Goal: Task Accomplishment & Management: Manage account settings

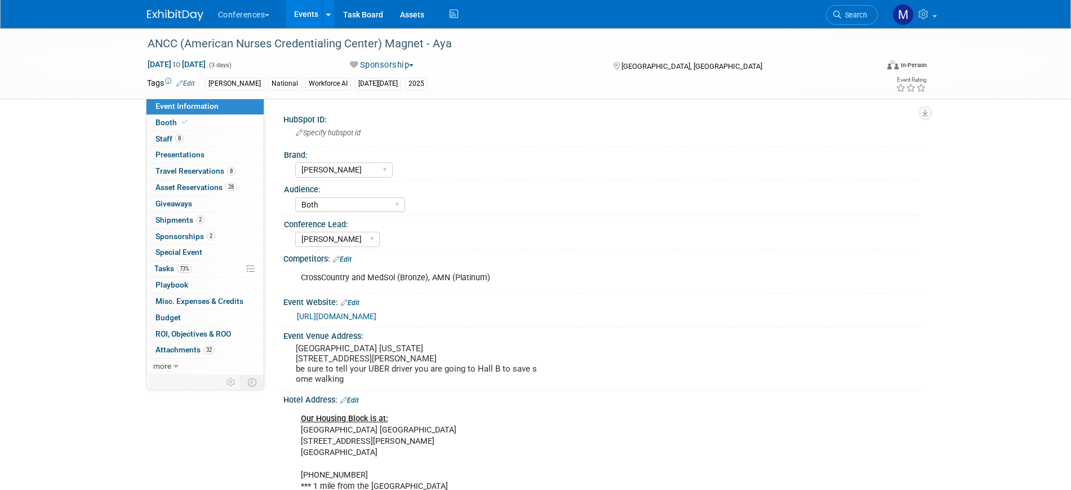
select select "[PERSON_NAME]"
select select "Both"
select select "[PERSON_NAME]"
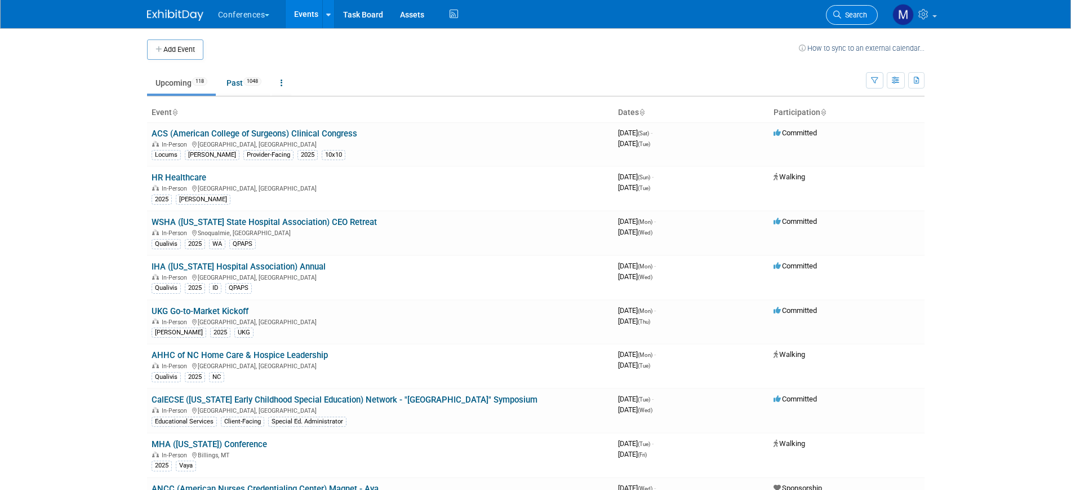
click at [841, 17] on span "Search" at bounding box center [854, 15] width 26 height 8
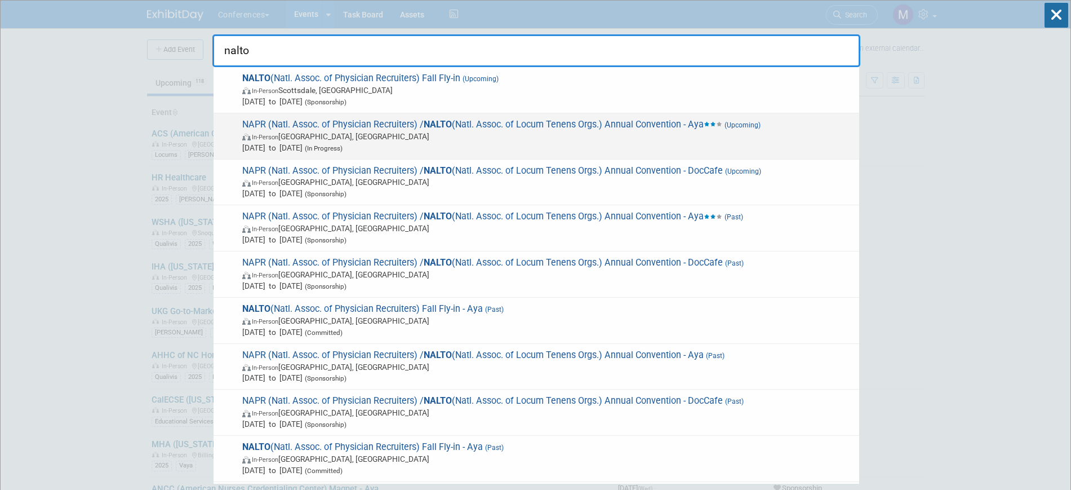
type input "nalto"
click at [380, 134] on span "In-Person Las Vegas, NV" at bounding box center [547, 136] width 611 height 11
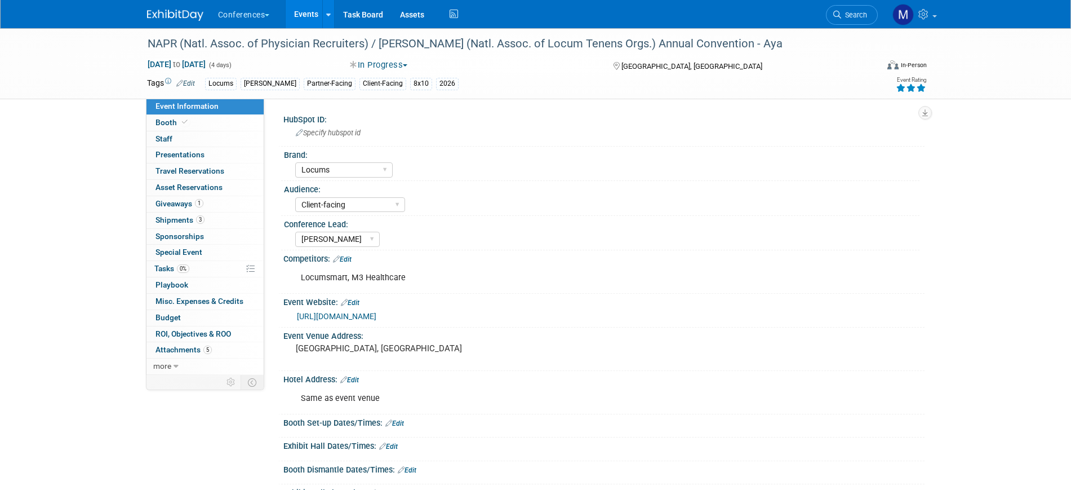
select select "Locums"
select select "Client-facing"
select select "Mel"
click at [846, 19] on span "Search" at bounding box center [854, 15] width 26 height 8
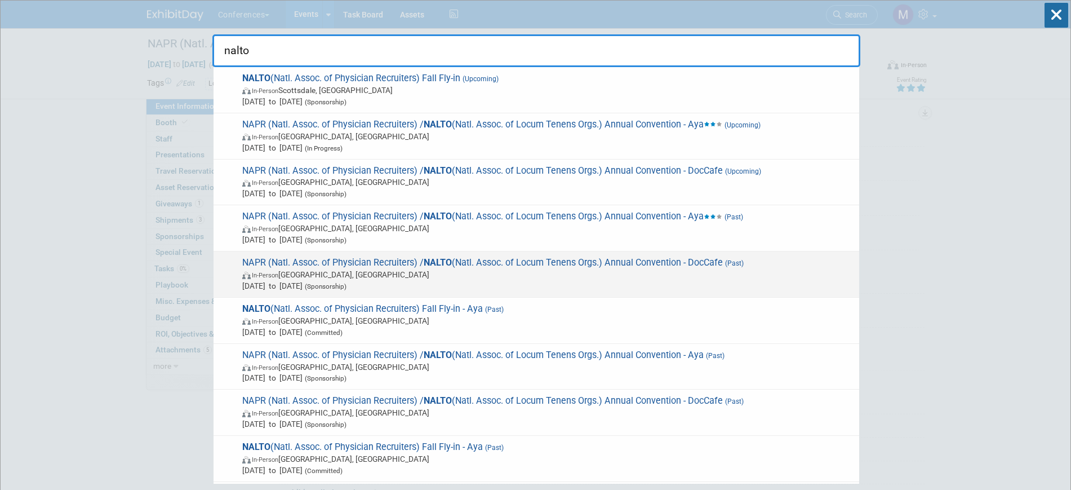
type input "nalto"
click at [496, 281] on span "Mar 4, 2025 to Mar 7, 2025 (Sponsorship)" at bounding box center [547, 285] width 611 height 11
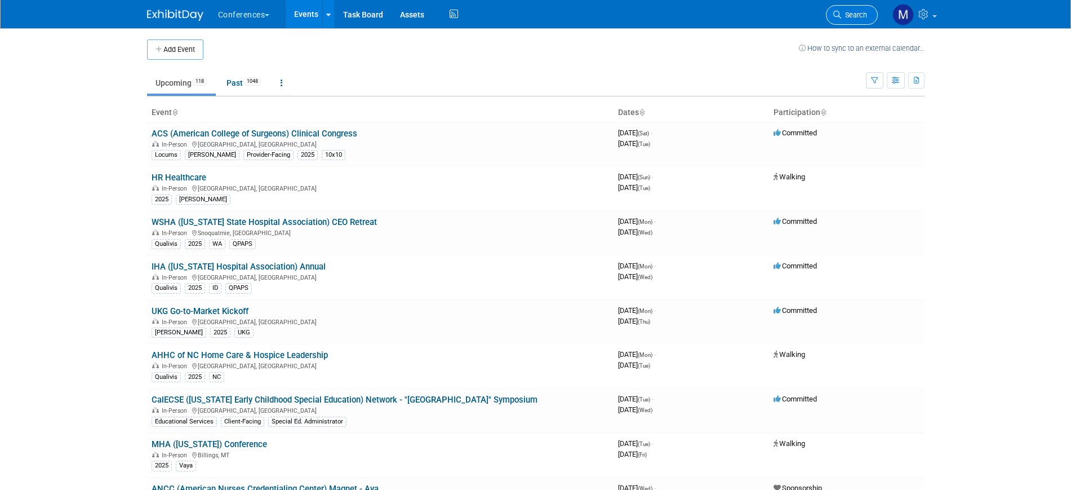
click at [852, 18] on span "Search" at bounding box center [854, 15] width 26 height 8
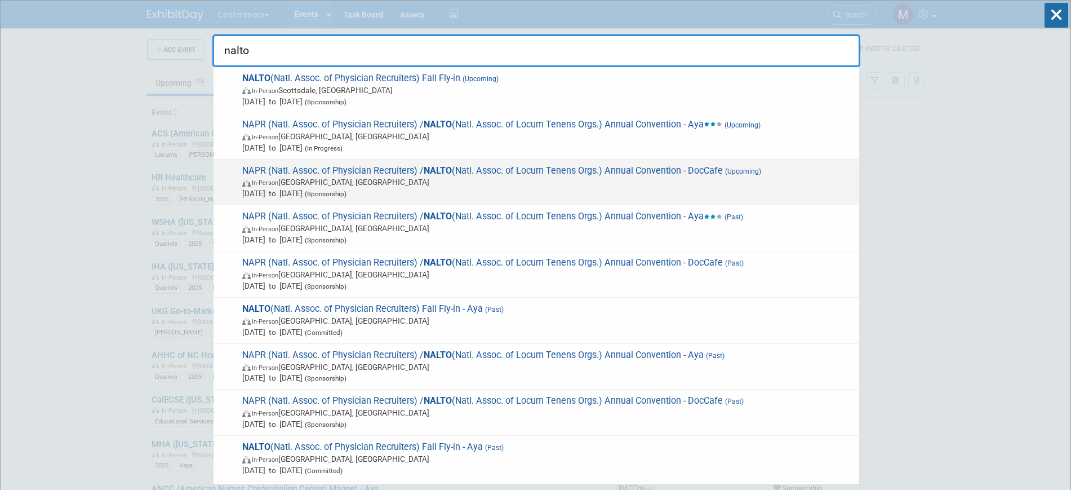
type input "nalto"
click at [338, 190] on span "(Sponsorship)" at bounding box center [324, 194] width 44 height 8
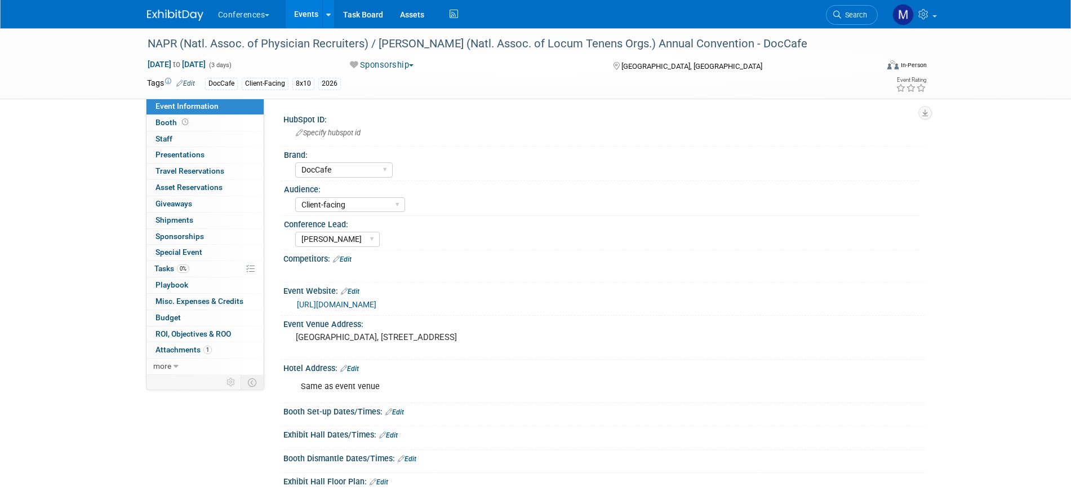
select select "DocCafe"
select select "Client-facing"
select select "Marygrace"
click at [362, 305] on link "https://www.nalto.org/event/2026-nalto-napr-convention/" at bounding box center [336, 304] width 79 height 9
click at [380, 69] on button "Sponsorship" at bounding box center [382, 65] width 72 height 12
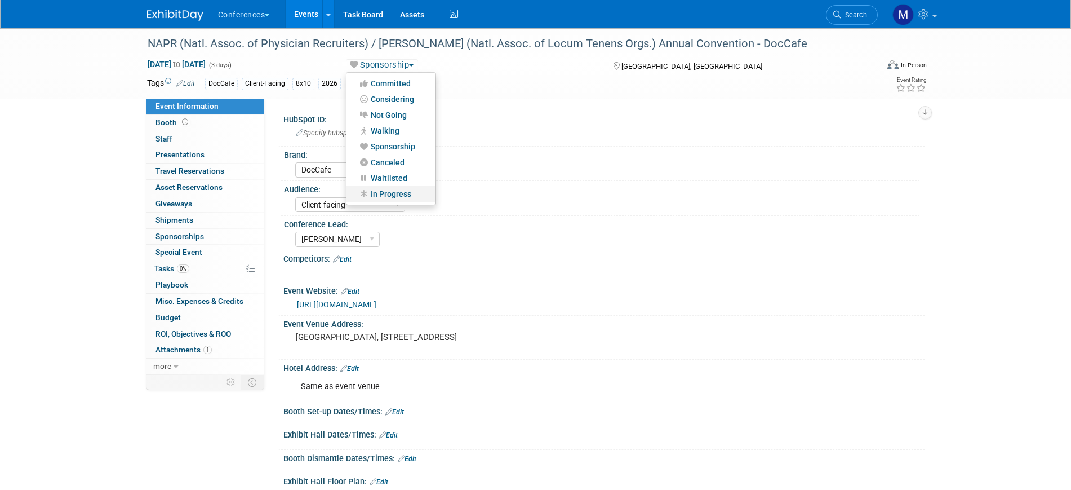
click at [390, 193] on link "In Progress" at bounding box center [390, 194] width 89 height 16
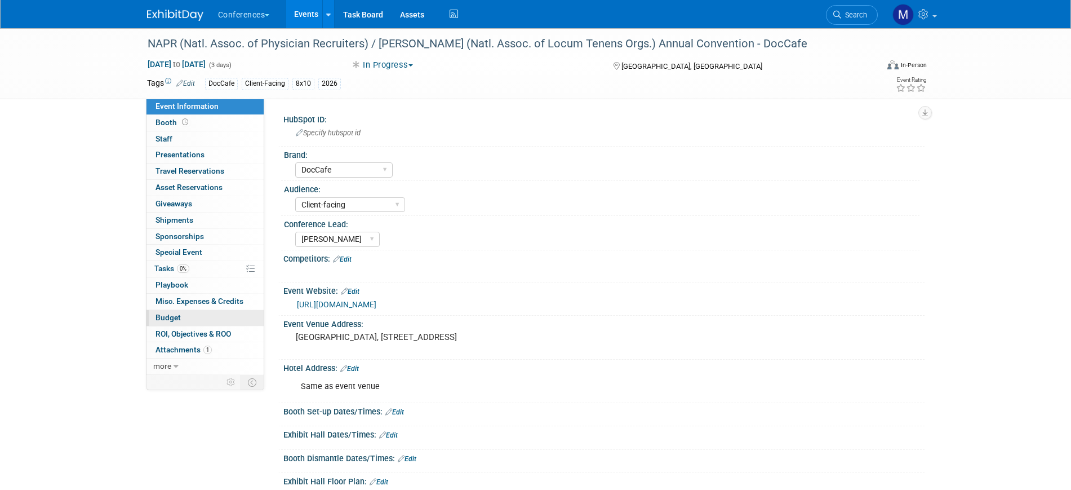
click at [176, 314] on span "Budget" at bounding box center [167, 317] width 25 height 9
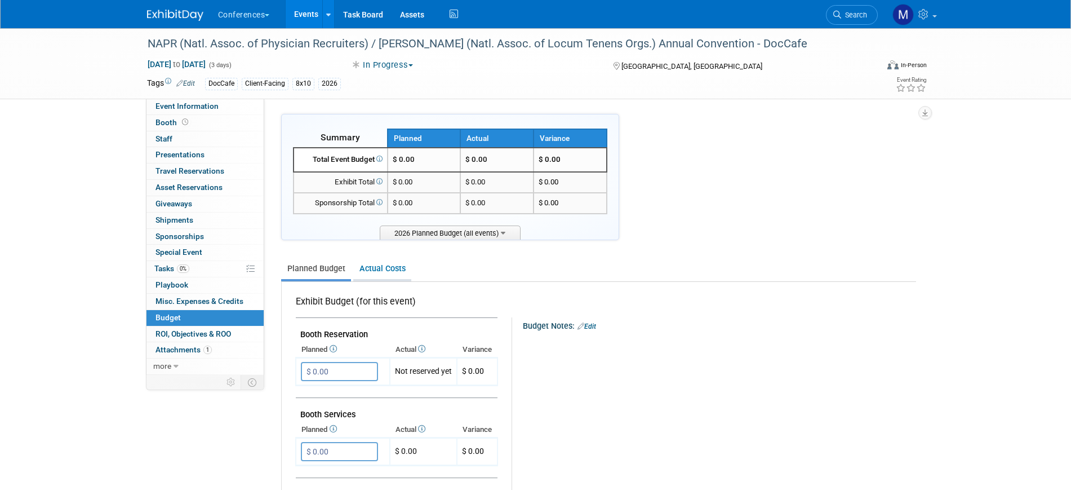
click at [392, 272] on link "Actual Costs" at bounding box center [382, 268] width 58 height 21
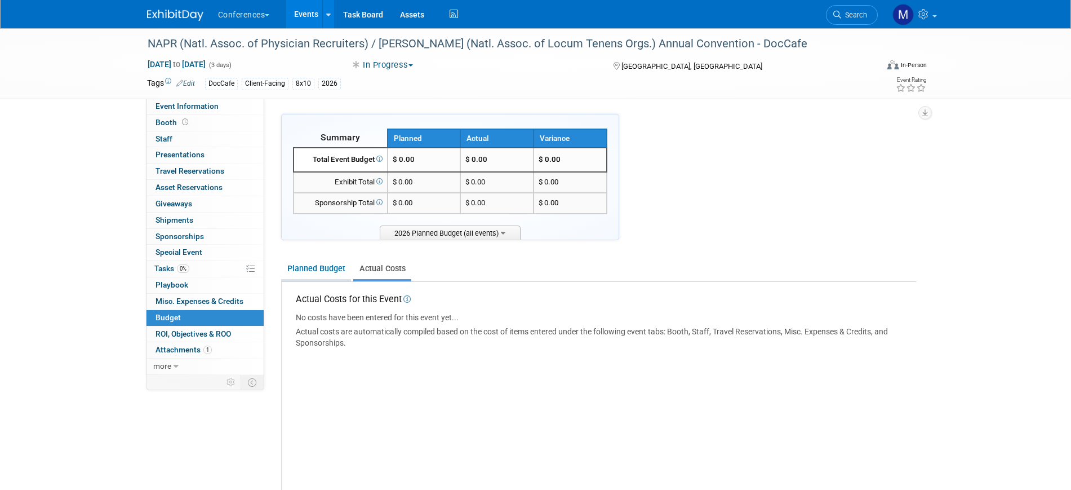
click at [327, 271] on link "Planned Budget" at bounding box center [316, 268] width 70 height 21
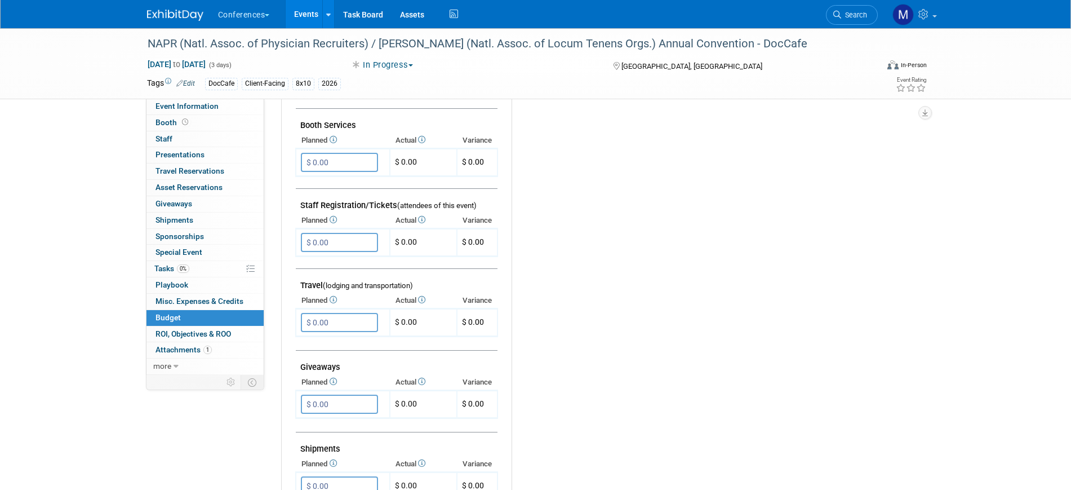
scroll to position [289, 0]
click at [346, 159] on input "$ 0.00" at bounding box center [339, 162] width 77 height 19
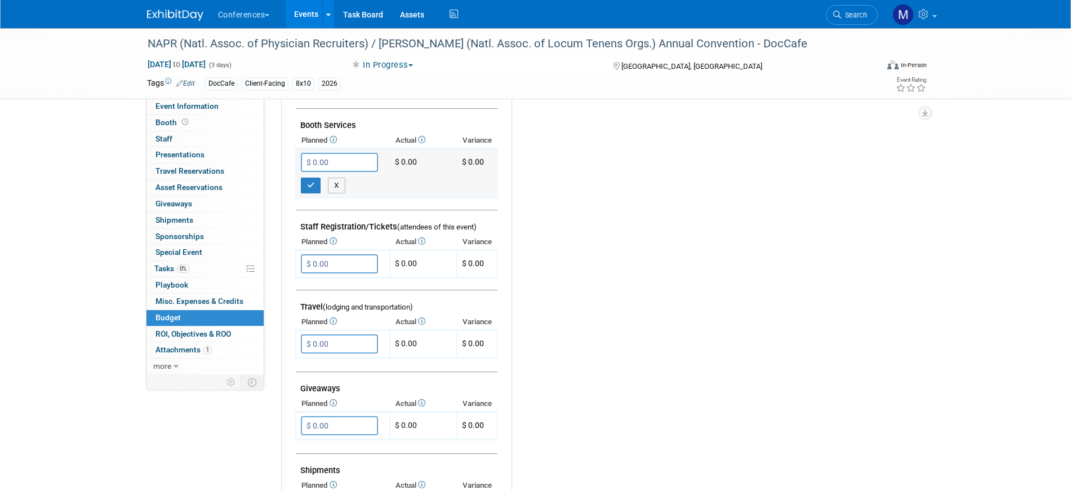
paste input "2,695"
type input "$ 2,695.00"
click at [588, 237] on div "Budget Notes: Edit X" at bounding box center [708, 320] width 395 height 584
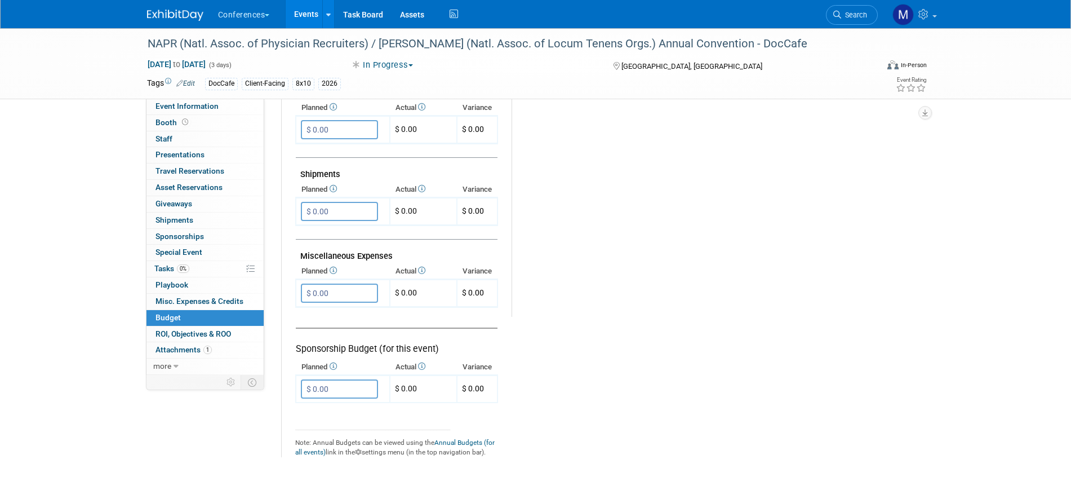
scroll to position [613, 0]
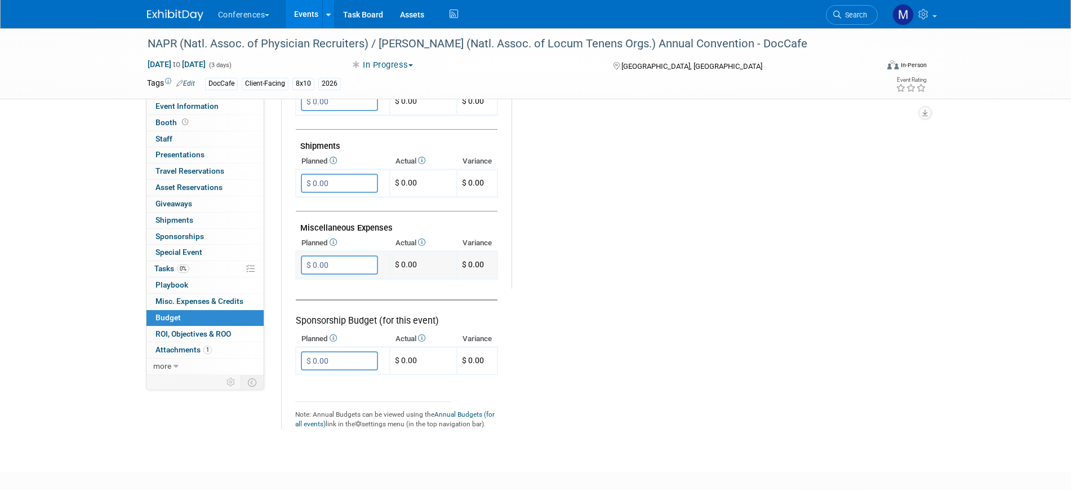
click at [331, 266] on input "$ 0.00" at bounding box center [339, 264] width 77 height 19
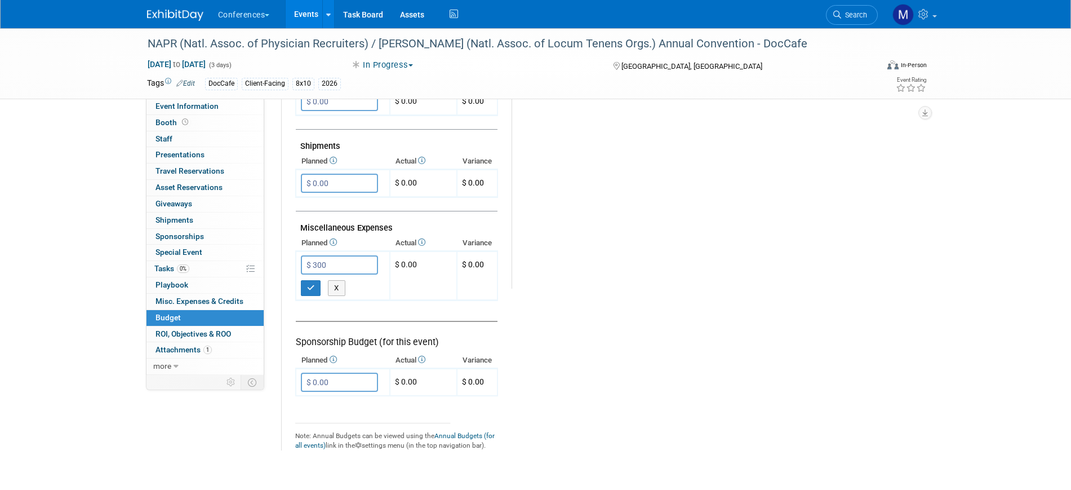
type input "$ 300.00"
click at [216, 297] on span "Misc. Expenses & Credits 0" at bounding box center [199, 300] width 88 height 9
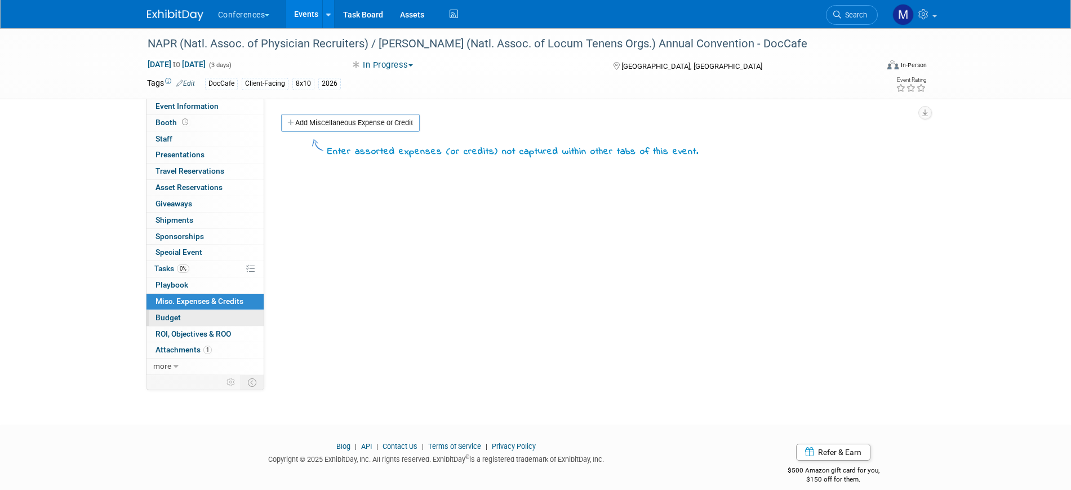
click at [200, 315] on link "Budget" at bounding box center [204, 318] width 117 height 16
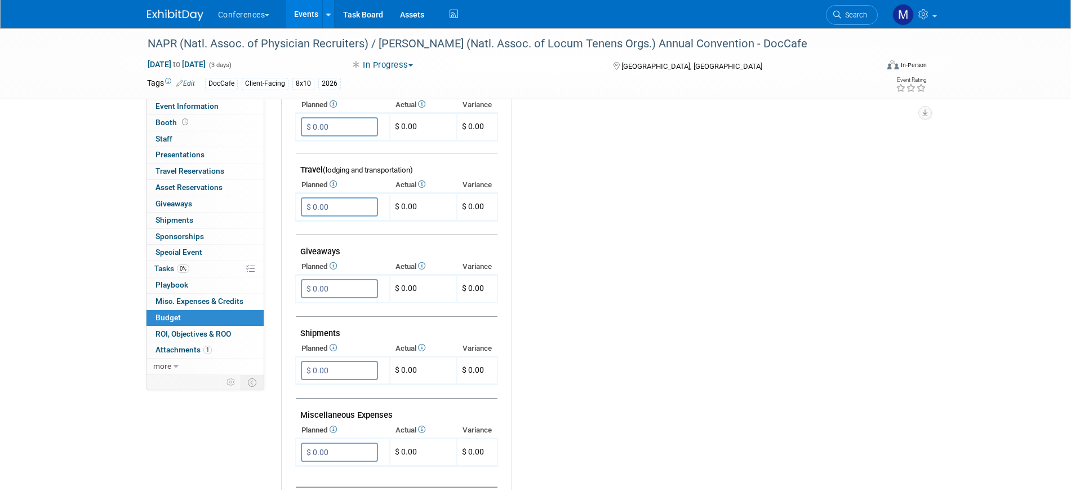
scroll to position [406, 0]
click at [183, 111] on link "Event Information" at bounding box center [204, 107] width 117 height 16
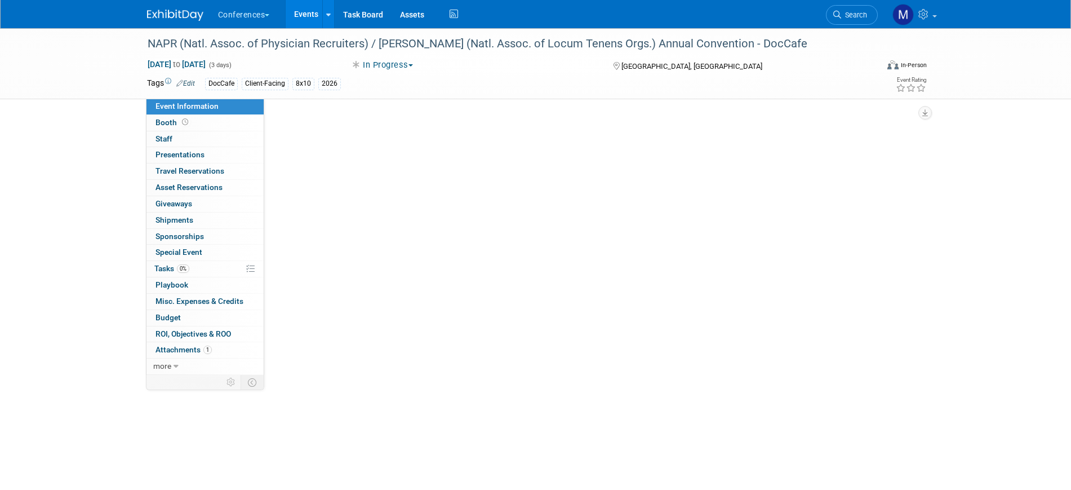
scroll to position [0, 0]
select select "DocCafe"
select select "Client-facing"
select select "[PERSON_NAME]"
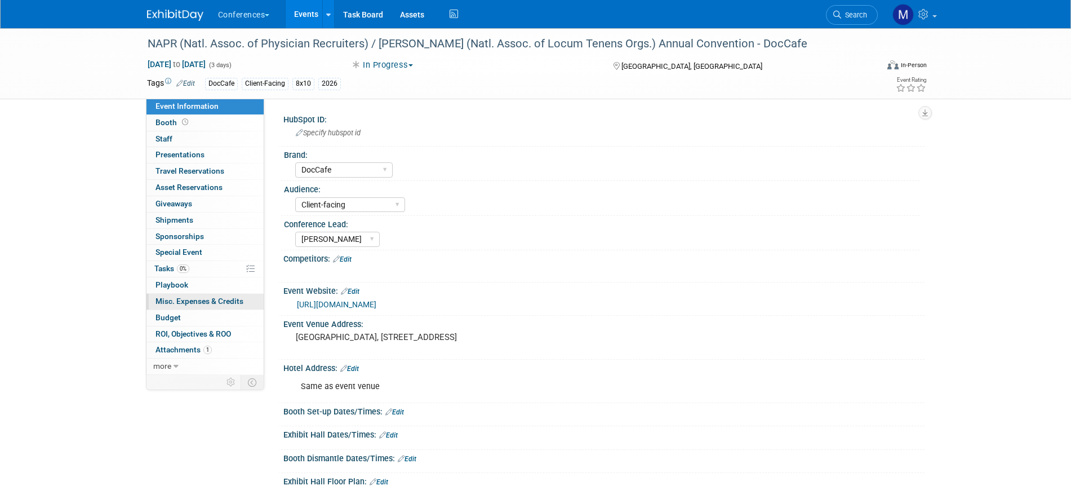
click at [186, 305] on span "Misc. Expenses & Credits 0" at bounding box center [199, 300] width 88 height 9
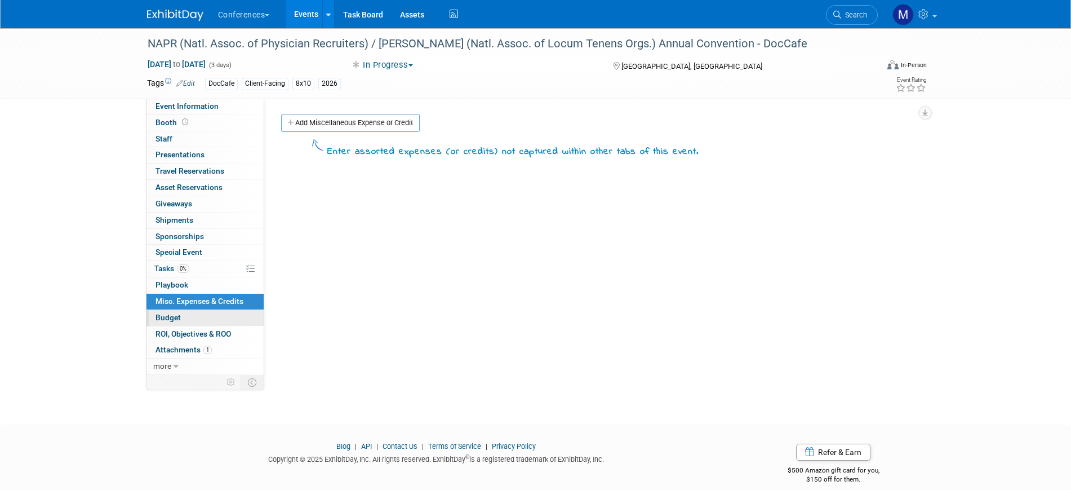
click at [176, 318] on span "Budget" at bounding box center [167, 317] width 25 height 9
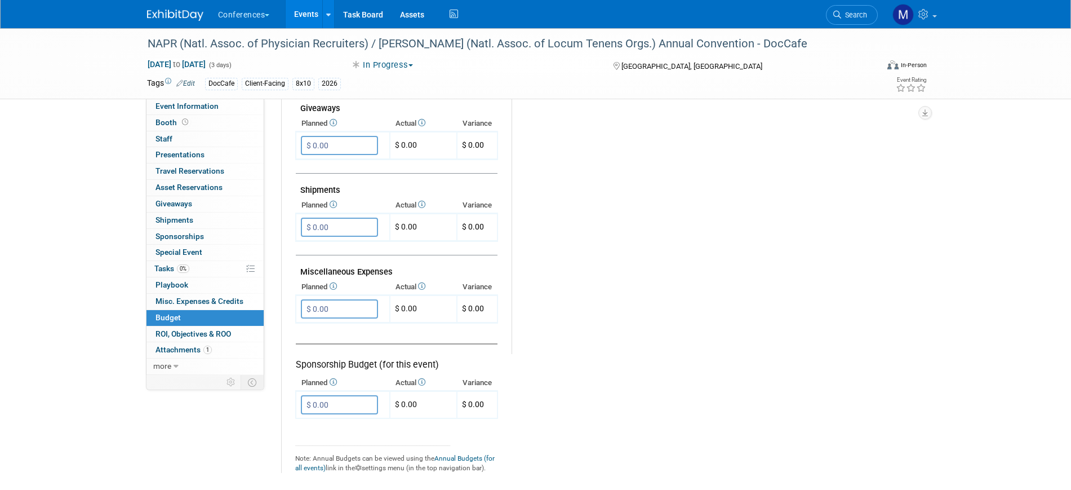
scroll to position [548, 0]
click at [335, 301] on input "$ 0.00" at bounding box center [339, 308] width 77 height 19
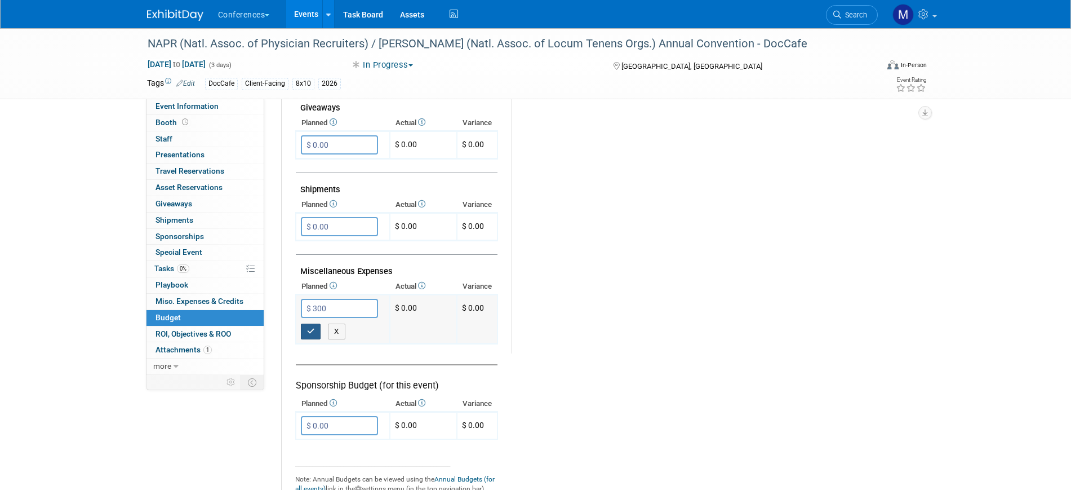
type input "$ 300.00"
click at [308, 327] on icon "button" at bounding box center [311, 330] width 8 height 7
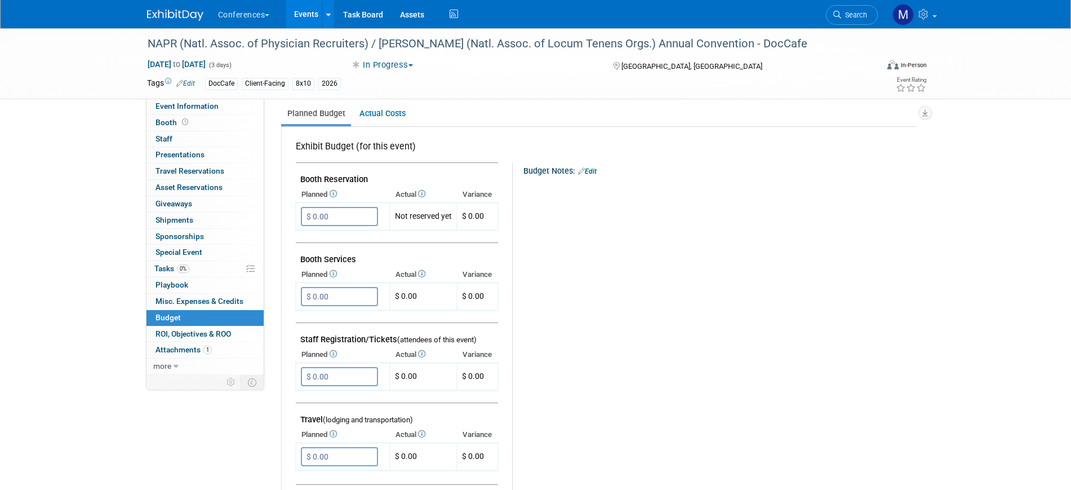
scroll to position [154, 0]
click at [333, 225] on input "$ 0.00" at bounding box center [339, 216] width 77 height 19
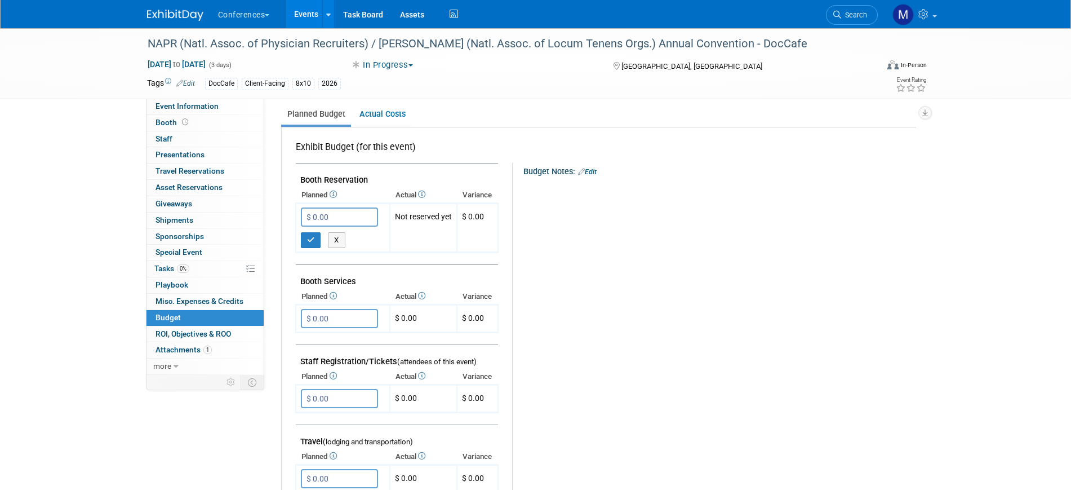
paste input "2,695"
type input "$ 2,695.00"
click at [301, 235] on button "button" at bounding box center [311, 240] width 20 height 16
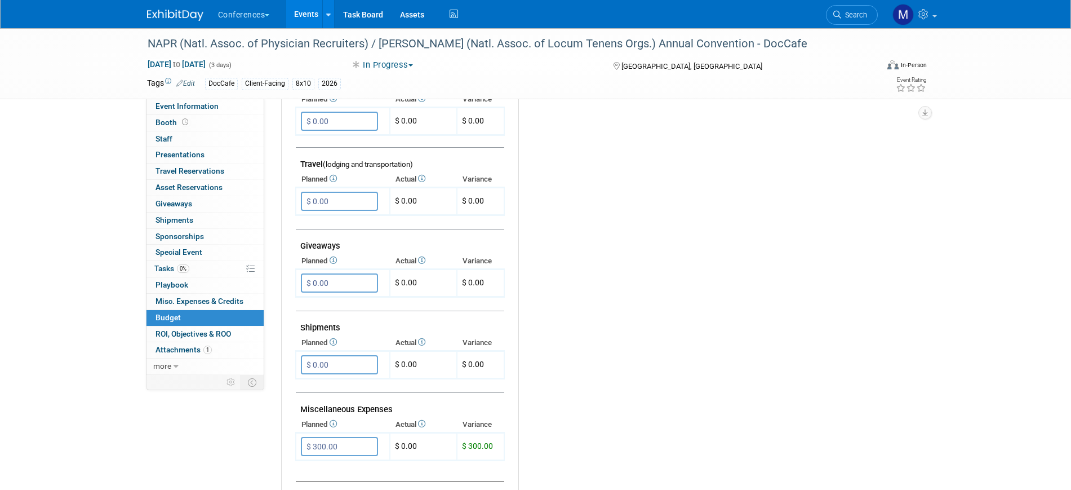
scroll to position [409, 0]
click at [331, 281] on input "$ 0.00" at bounding box center [339, 283] width 77 height 19
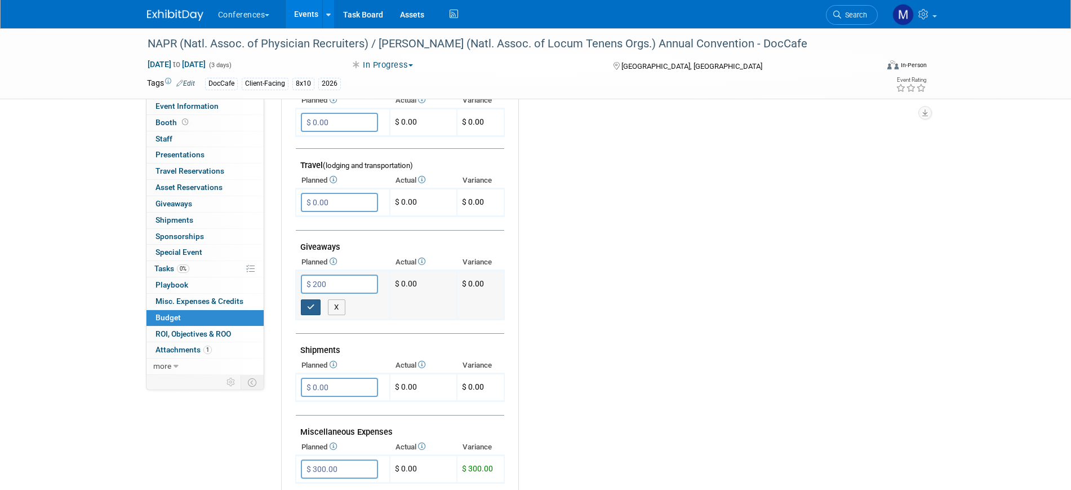
type input "$ 200.00"
click at [314, 304] on icon "button" at bounding box center [311, 306] width 8 height 7
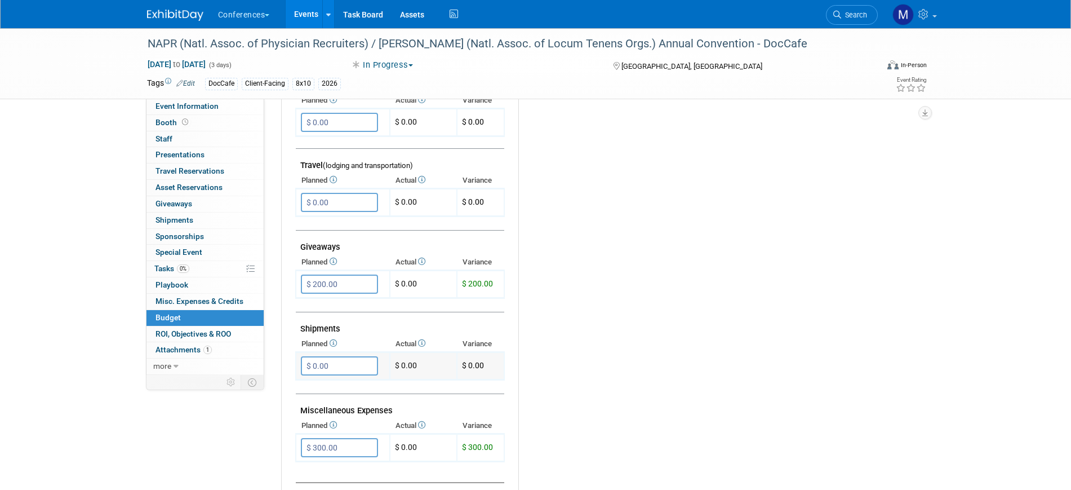
click at [331, 366] on input "$ 0.00" at bounding box center [339, 365] width 77 height 19
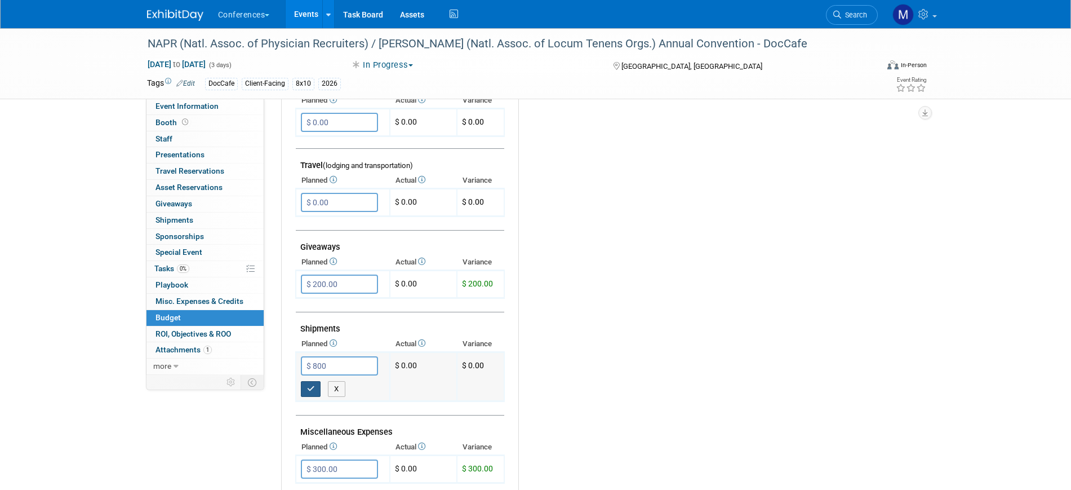
type input "$ 800.00"
click at [304, 389] on button "button" at bounding box center [311, 389] width 20 height 16
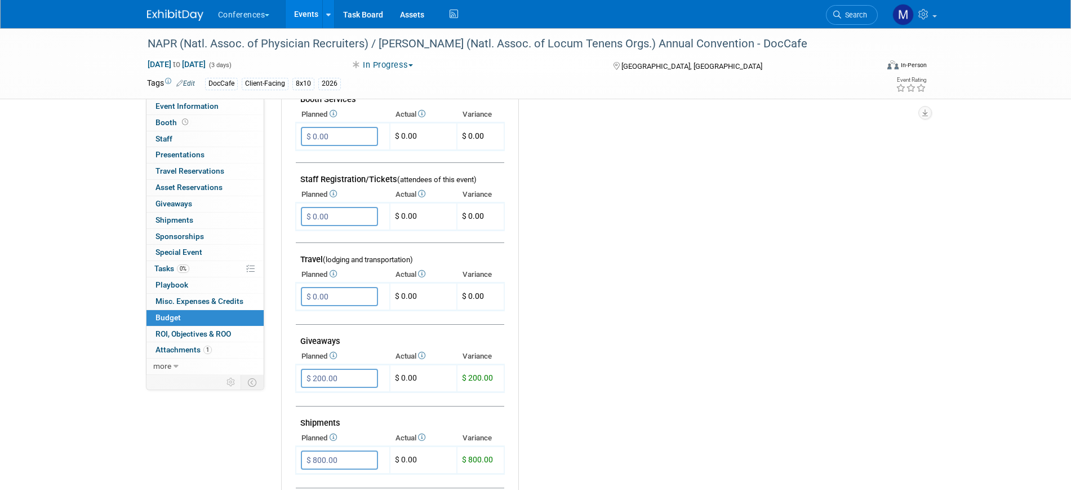
scroll to position [314, 0]
click at [318, 293] on input "$ 0.00" at bounding box center [339, 296] width 77 height 19
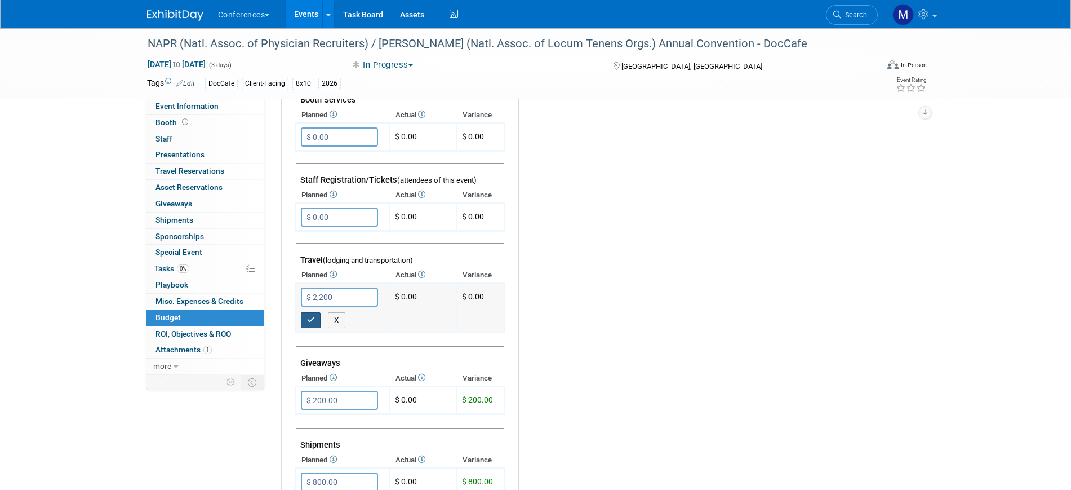
type input "$ 2,200.00"
click at [315, 317] on button "button" at bounding box center [311, 320] width 20 height 16
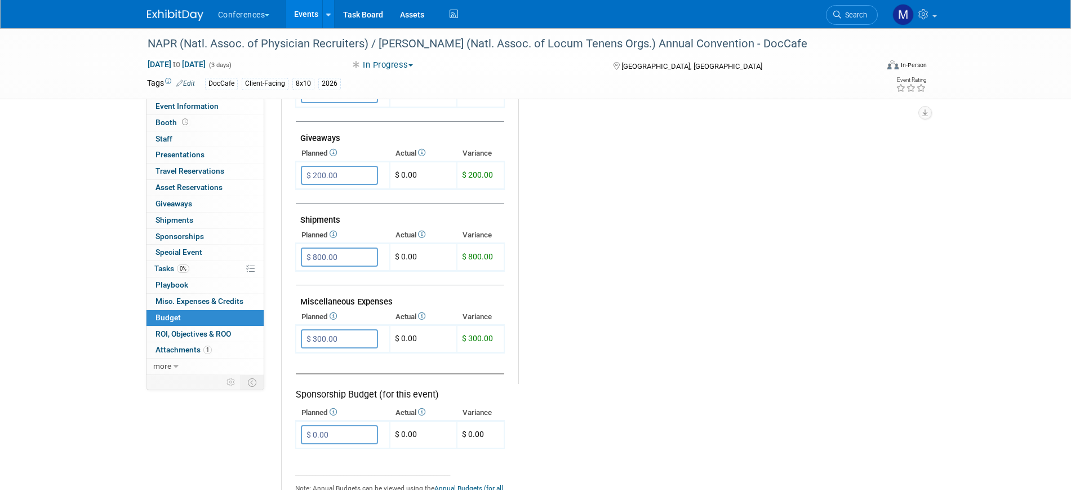
scroll to position [522, 0]
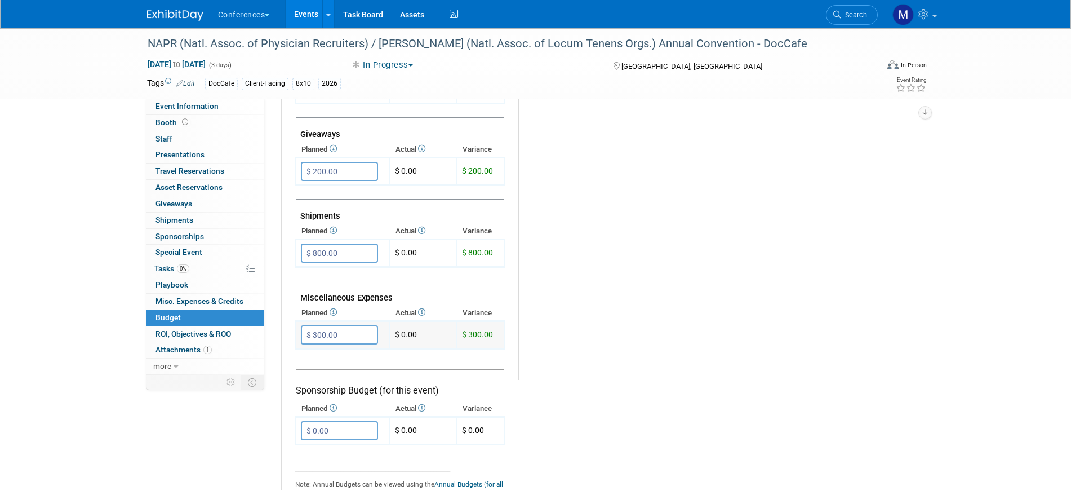
click at [347, 331] on input "$ 300.00" at bounding box center [339, 334] width 77 height 19
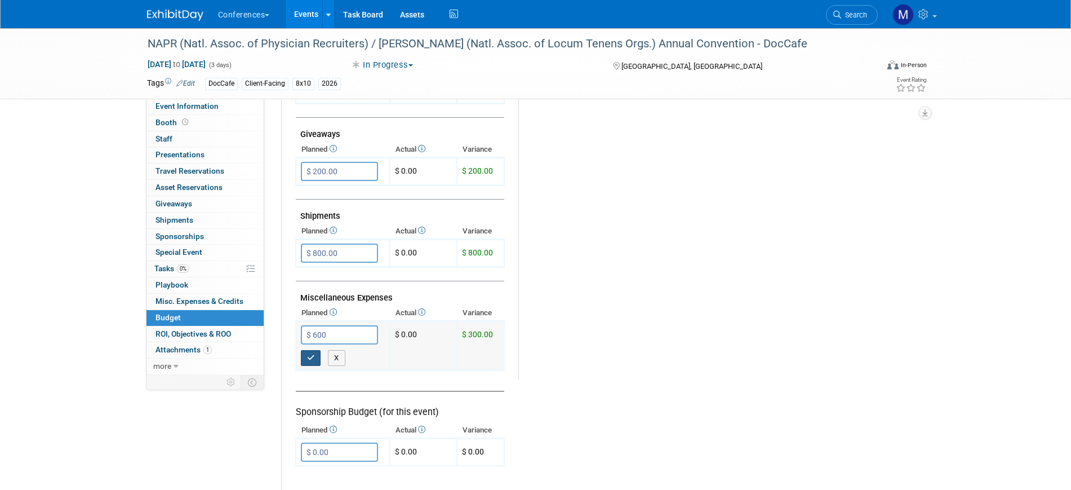
type input "$ 600.00"
click at [311, 357] on icon "button" at bounding box center [311, 357] width 8 height 7
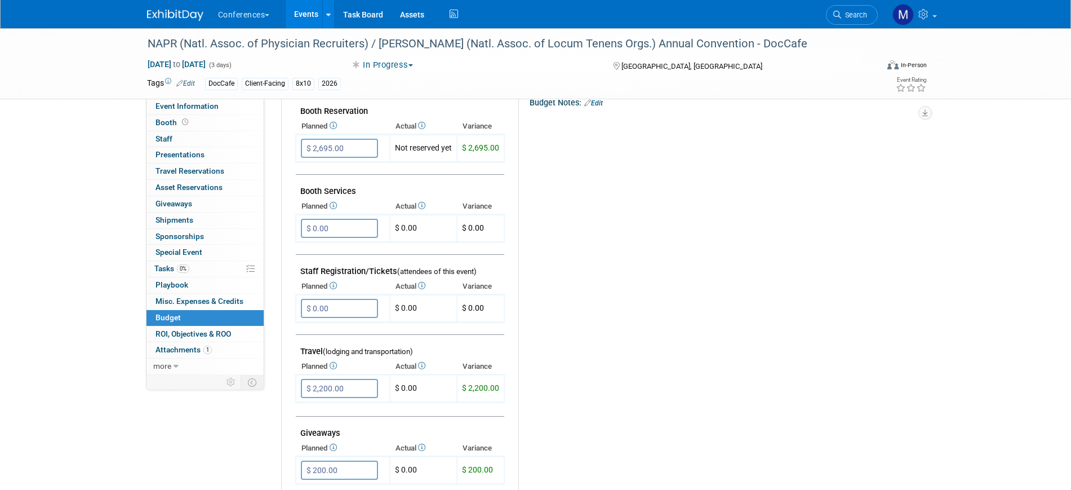
scroll to position [0, 0]
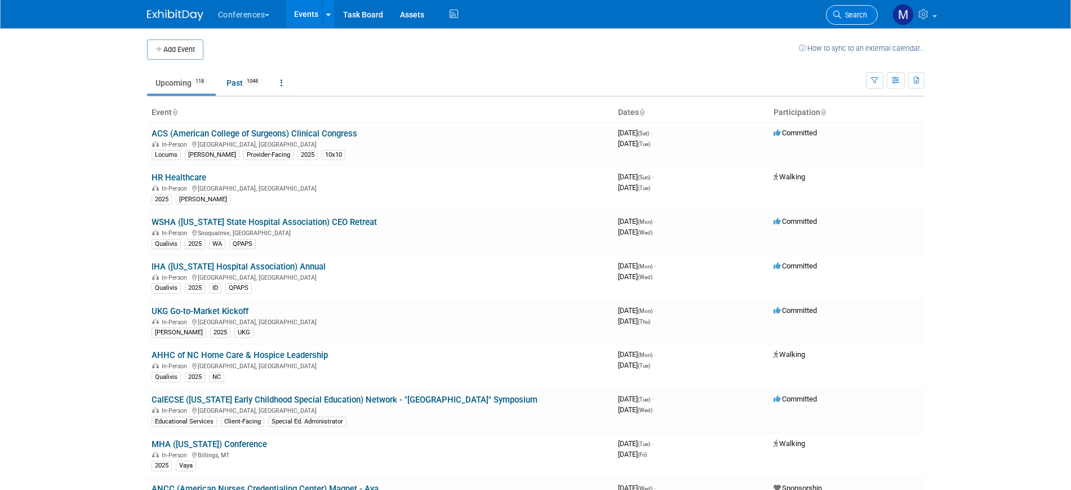
drag, startPoint x: 0, startPoint y: 0, endPoint x: 852, endPoint y: 14, distance: 851.8
click at [852, 14] on span "Search" at bounding box center [854, 15] width 26 height 8
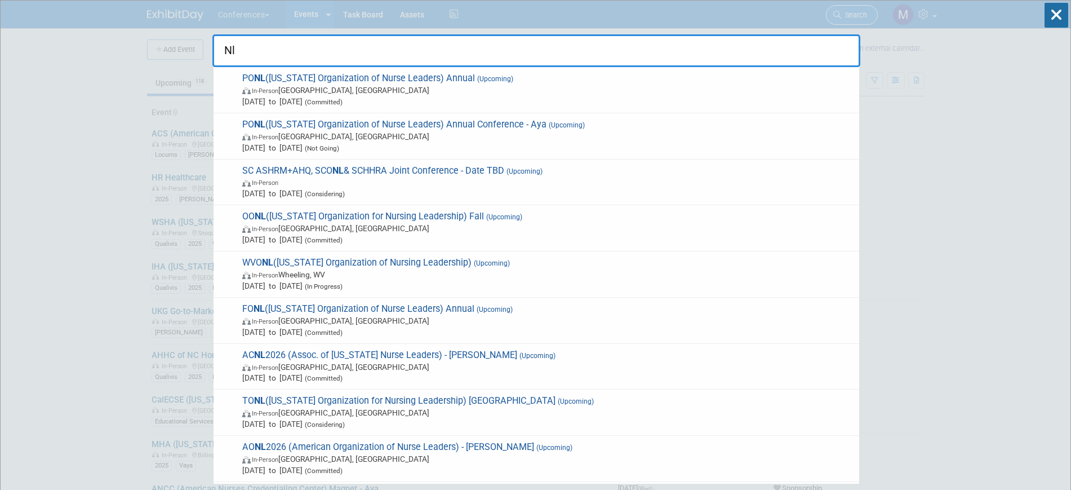
type input "N"
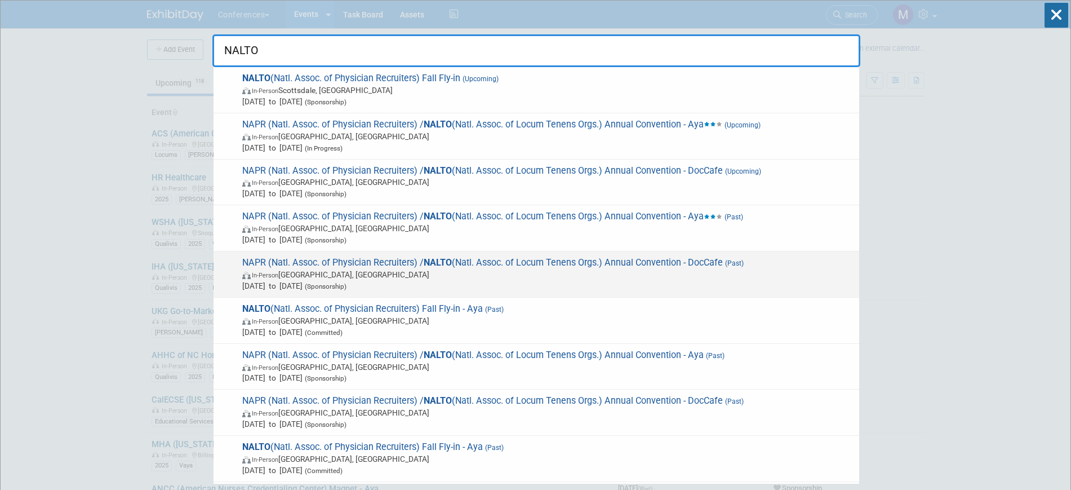
type input "NALTO"
click at [539, 268] on span "NAPR (Natl. Assoc. of Physician Recruiters) / NALTO (Natl. Assoc. of Locum Tene…" at bounding box center [546, 274] width 615 height 34
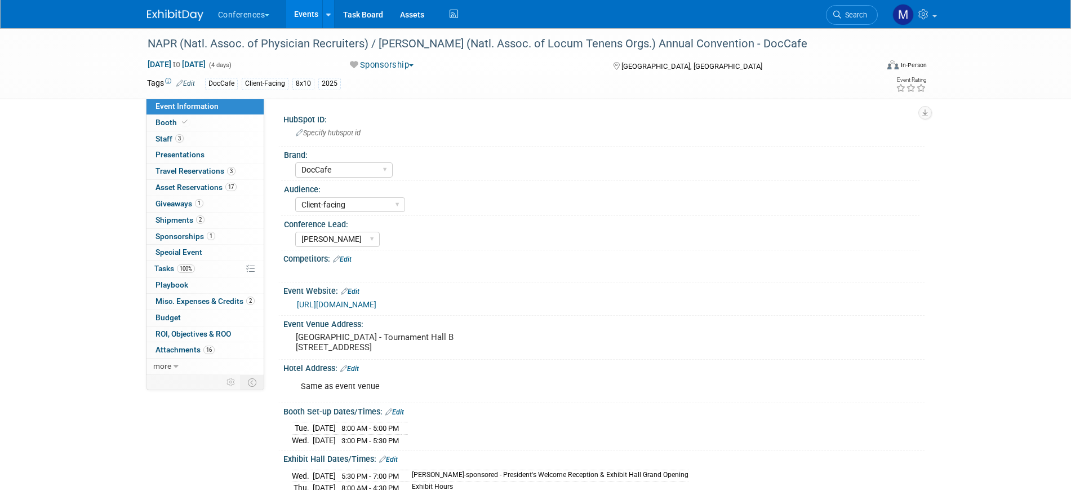
select select "DocCafe"
select select "Client-facing"
select select "[PERSON_NAME]"
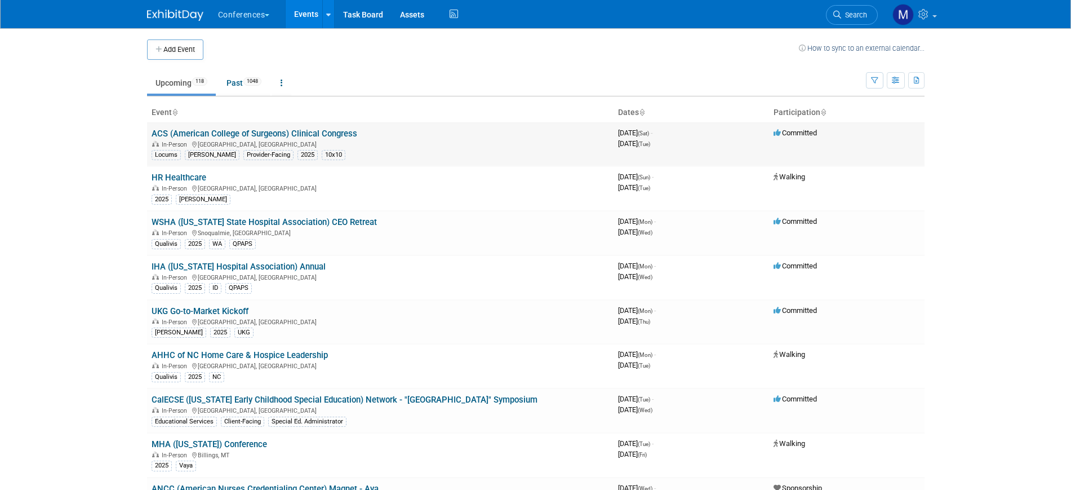
click at [319, 138] on link "ACS (American College of Surgeons) Clinical Congress" at bounding box center [255, 133] width 206 height 10
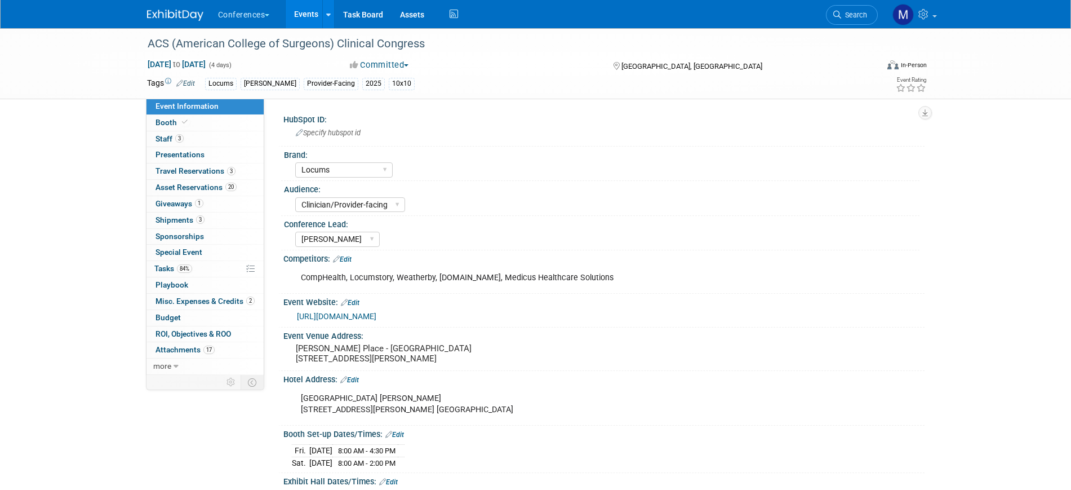
select select "Locums"
select select "Clinician/Provider-facing"
select select "[PERSON_NAME]"
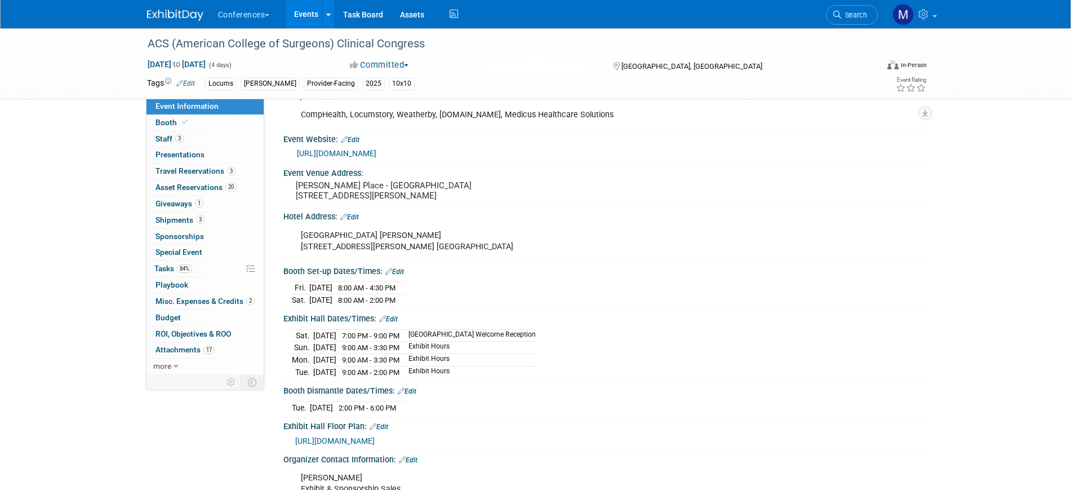
scroll to position [174, 0]
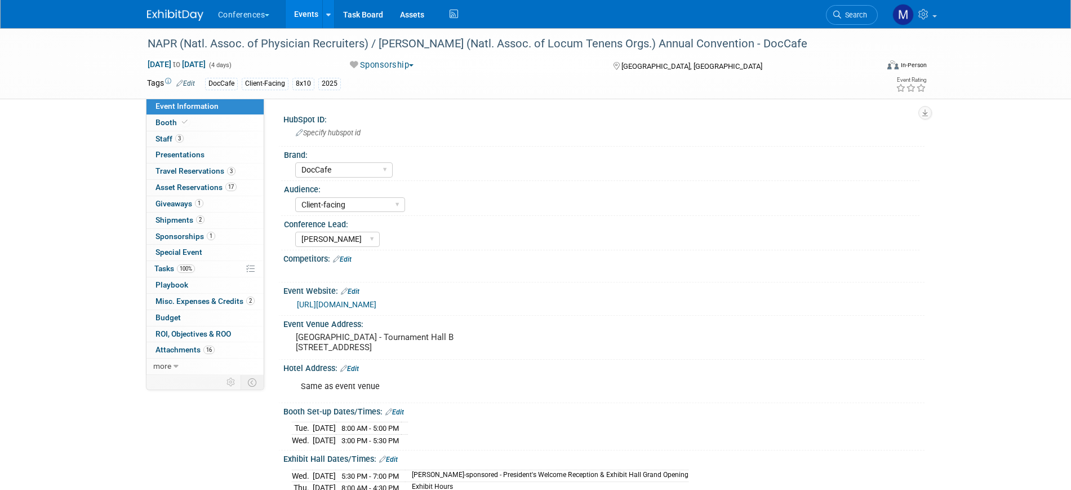
select select "DocCafe"
select select "Client-facing"
select select "[PERSON_NAME]"
click at [190, 118] on link "Booth" at bounding box center [204, 123] width 117 height 16
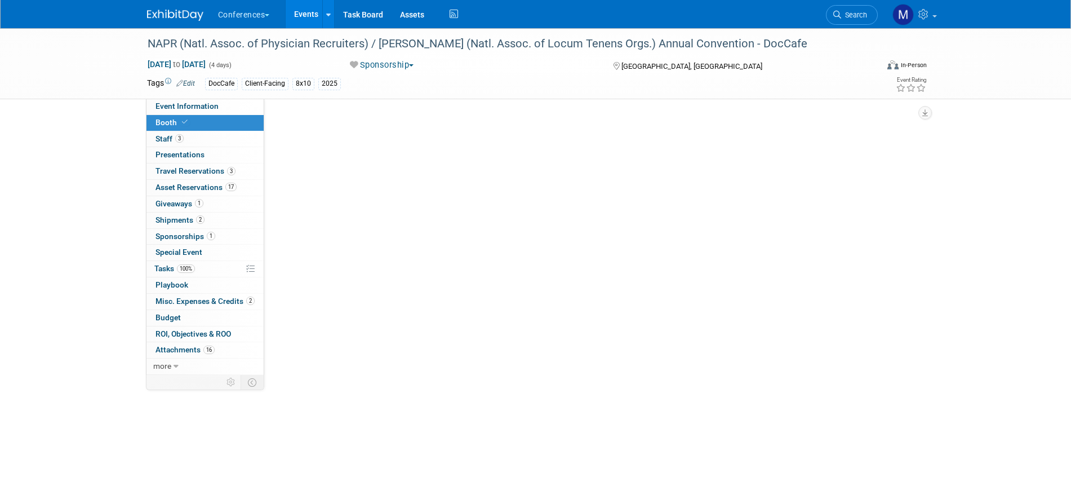
select select "8'x10'"
select select "No"
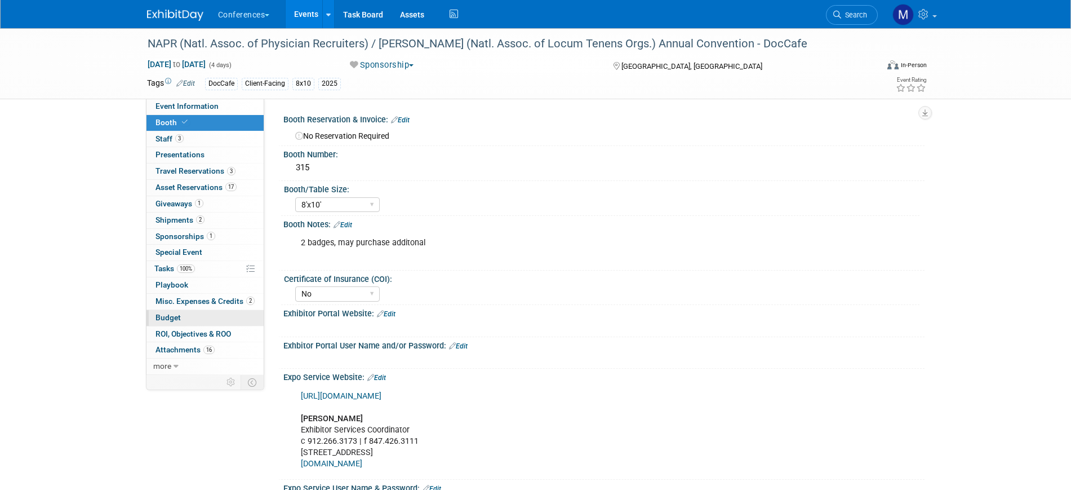
click at [194, 318] on link "Budget" at bounding box center [204, 318] width 117 height 16
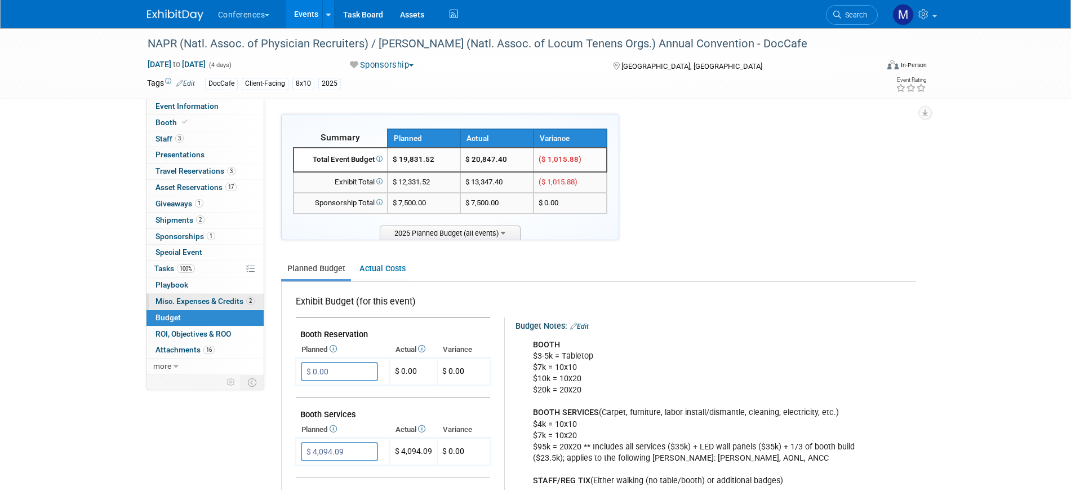
click at [245, 299] on span "Misc. Expenses & Credits 2" at bounding box center [204, 300] width 99 height 9
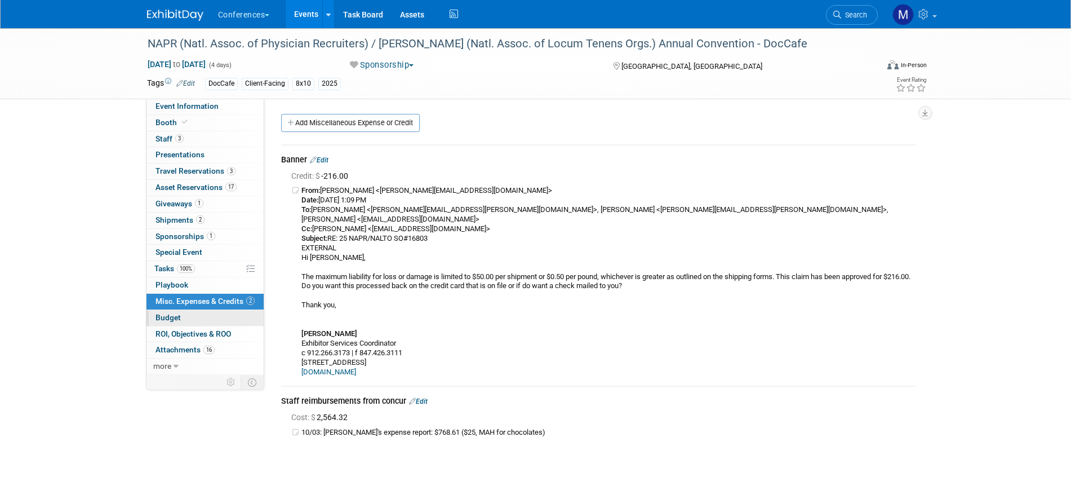
click at [179, 315] on span "Budget" at bounding box center [167, 317] width 25 height 9
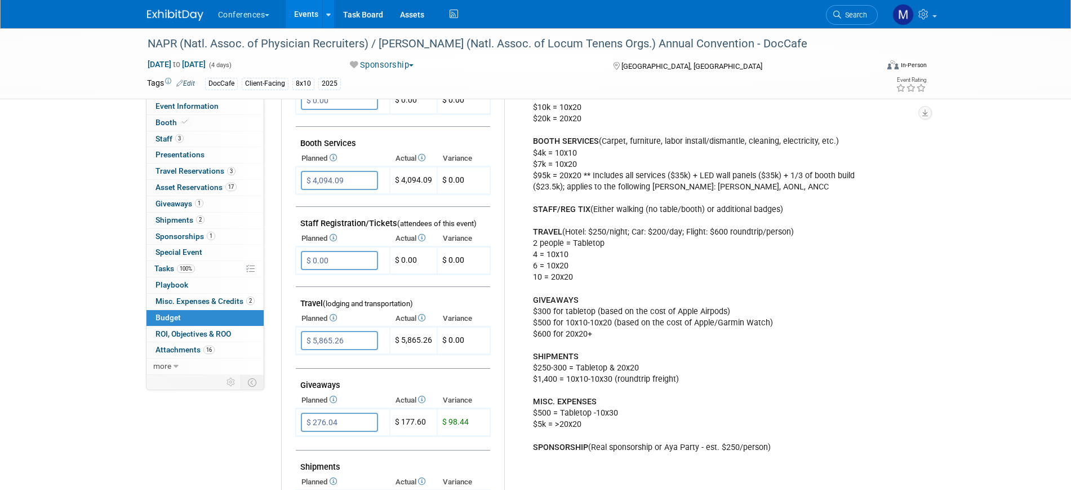
scroll to position [273, 0]
